Goal: Navigation & Orientation: Find specific page/section

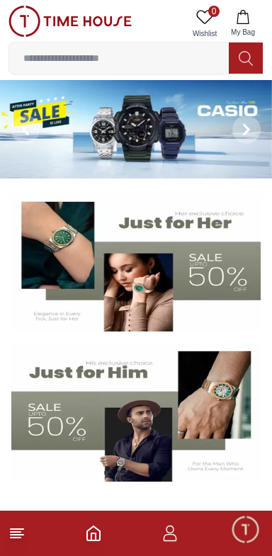
click at [76, 133] on img at bounding box center [136, 129] width 272 height 98
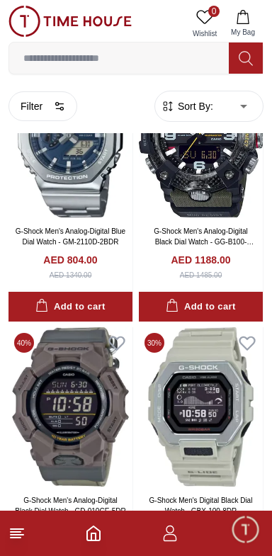
scroll to position [2504, 0]
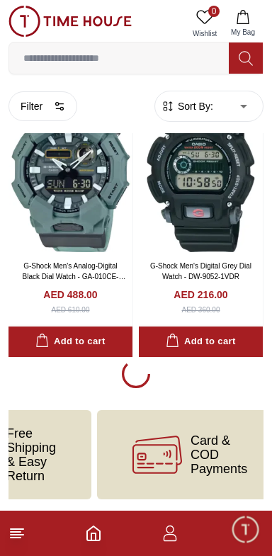
scroll to position [2510, 0]
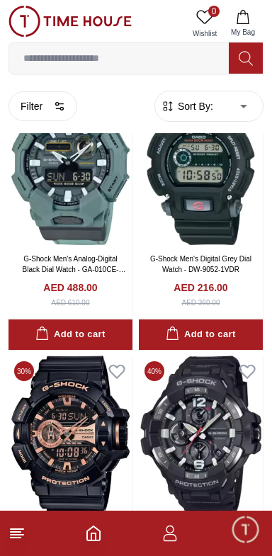
click at [16, 532] on line at bounding box center [16, 532] width 10 height 0
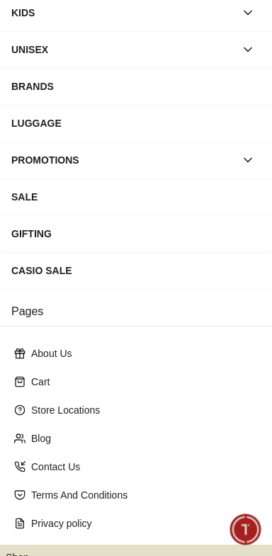
scroll to position [203, 0]
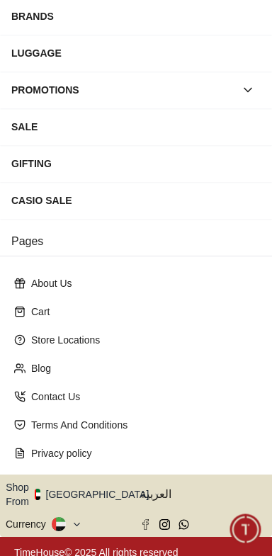
click at [154, 489] on icon "button" at bounding box center [156, 494] width 5 height 11
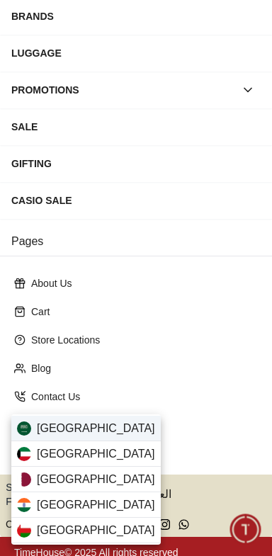
click at [106, 428] on div "[GEOGRAPHIC_DATA]" at bounding box center [85, 428] width 149 height 25
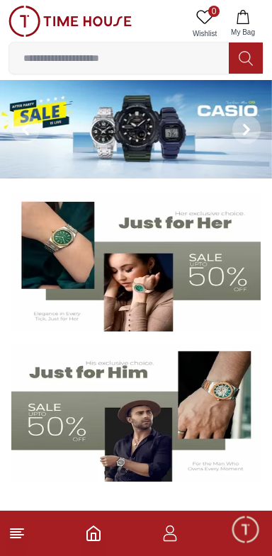
click at [239, 7] on button "My Bag" at bounding box center [242, 24] width 41 height 36
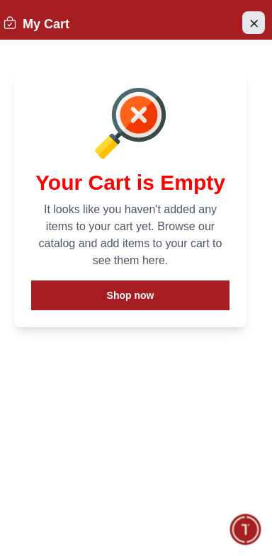
click at [263, 23] on button "Close Account" at bounding box center [253, 22] width 23 height 23
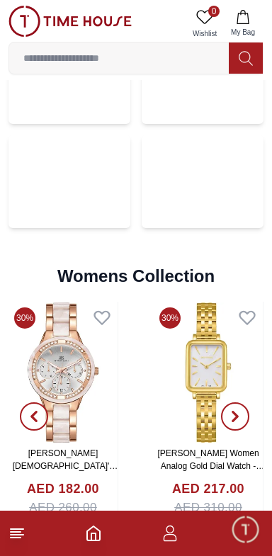
scroll to position [3176, 0]
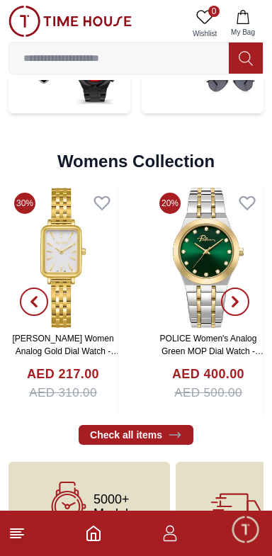
click at [32, 353] on button "button" at bounding box center [33, 301] width 51 height 229
click at [14, 532] on line at bounding box center [16, 532] width 10 height 0
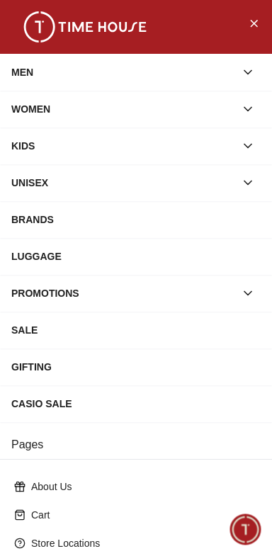
scroll to position [203, 0]
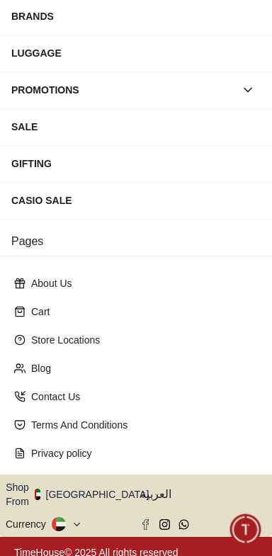
click at [91, 492] on button "Shop From [GEOGRAPHIC_DATA]" at bounding box center [83, 494] width 154 height 28
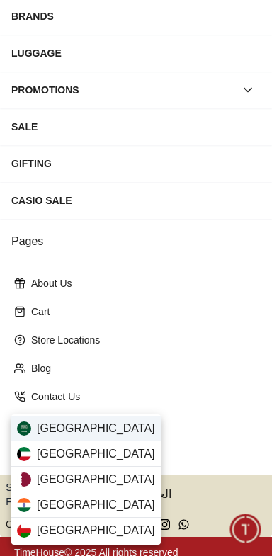
click at [93, 431] on span "[GEOGRAPHIC_DATA]" at bounding box center [96, 428] width 118 height 17
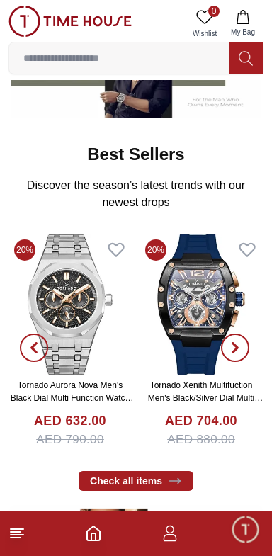
scroll to position [365, 0]
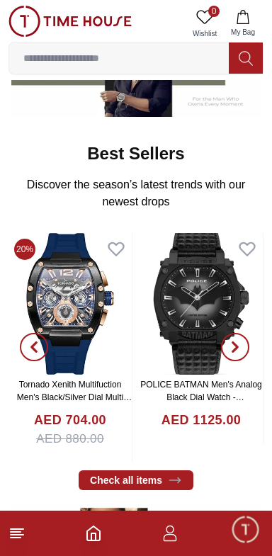
click at [16, 532] on line at bounding box center [16, 532] width 10 height 0
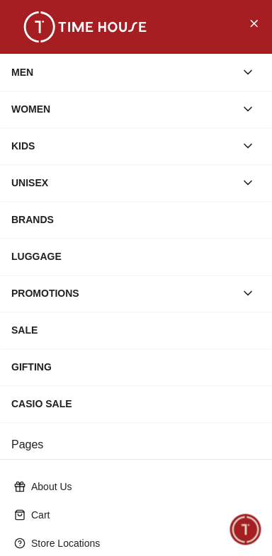
click at [239, 289] on button "button" at bounding box center [247, 292] width 25 height 25
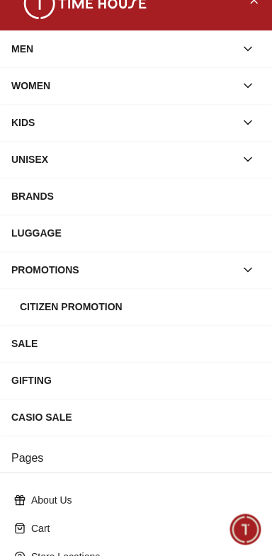
scroll to position [0, 0]
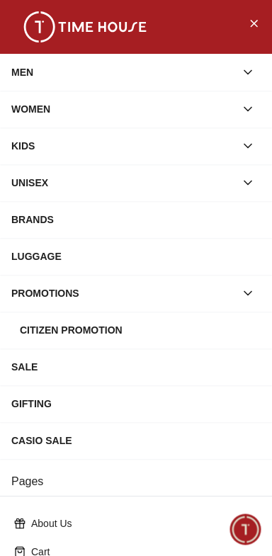
click at [98, 291] on div "PROMOTIONS" at bounding box center [123, 292] width 224 height 25
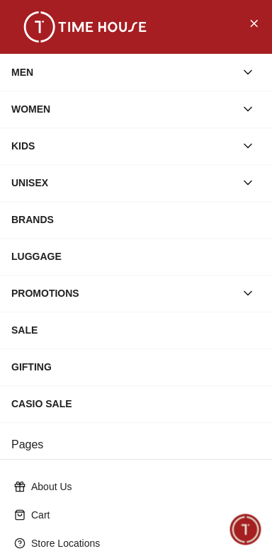
click at [101, 289] on div "PROMOTIONS" at bounding box center [123, 292] width 224 height 25
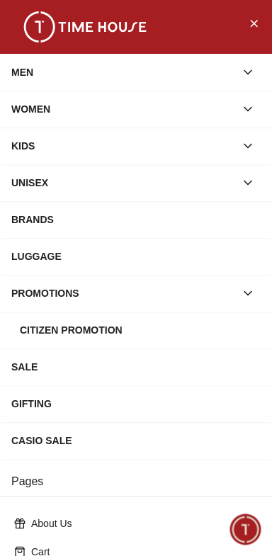
click at [67, 432] on div "CASIO SALE" at bounding box center [135, 440] width 249 height 25
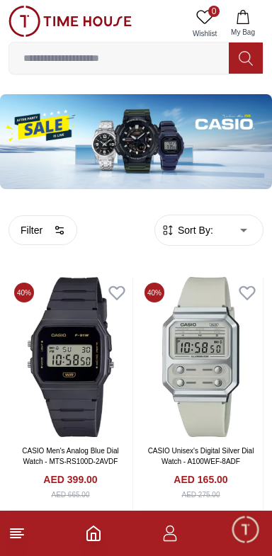
click at [16, 532] on line at bounding box center [16, 532] width 10 height 0
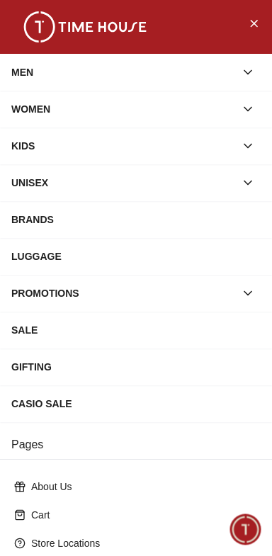
scroll to position [203, 0]
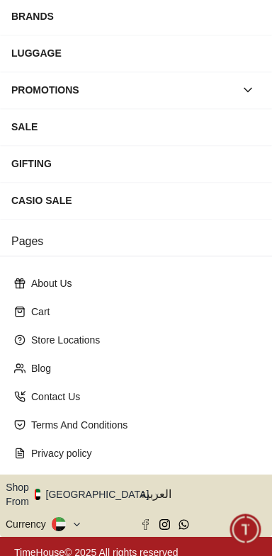
click at [88, 491] on button "Shop From [GEOGRAPHIC_DATA]" at bounding box center [83, 494] width 154 height 28
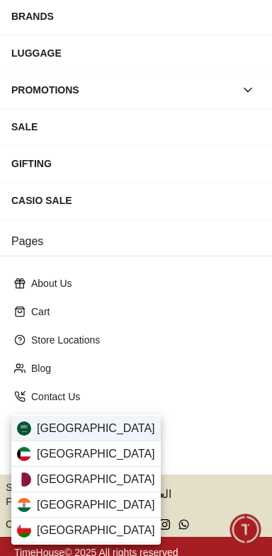
click at [91, 423] on span "[GEOGRAPHIC_DATA]" at bounding box center [96, 428] width 118 height 17
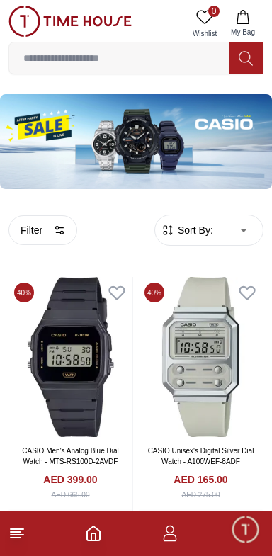
click at [18, 537] on line at bounding box center [16, 537] width 10 height 0
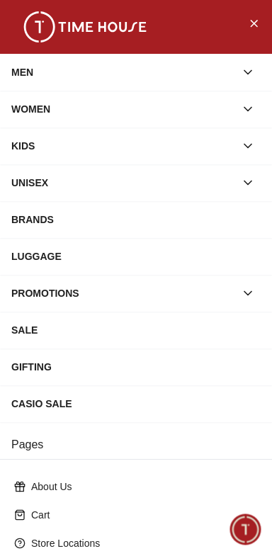
scroll to position [203, 0]
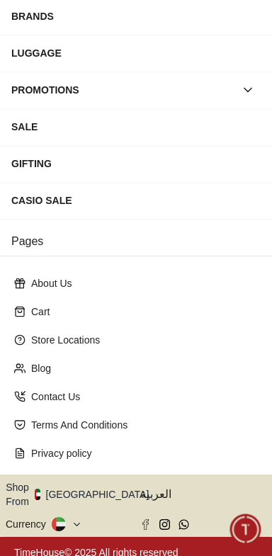
click at [96, 492] on button "Shop From [GEOGRAPHIC_DATA]" at bounding box center [83, 494] width 154 height 28
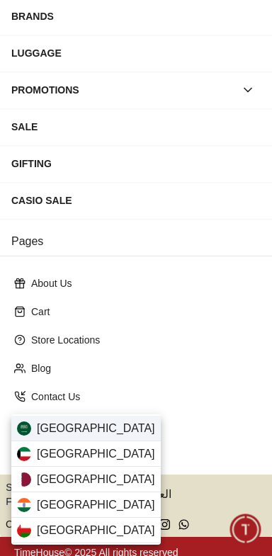
click at [98, 427] on span "[GEOGRAPHIC_DATA]" at bounding box center [96, 428] width 118 height 17
